Goal: Information Seeking & Learning: Check status

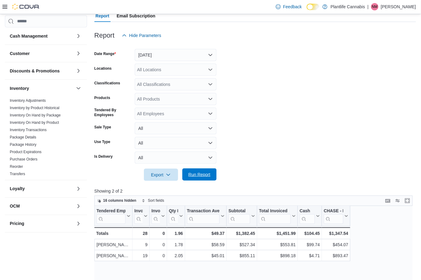
scroll to position [158, 0]
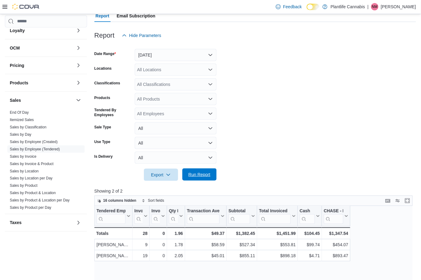
click at [198, 170] on span "Run Report" at bounding box center [199, 174] width 27 height 12
click at [203, 173] on span "Run Report" at bounding box center [199, 174] width 22 height 6
click at [166, 86] on div "All Classifications" at bounding box center [176, 84] width 82 height 12
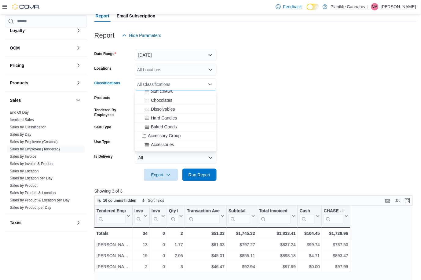
scroll to position [53, 0]
click at [184, 132] on div "Accessory Group" at bounding box center [175, 130] width 74 height 6
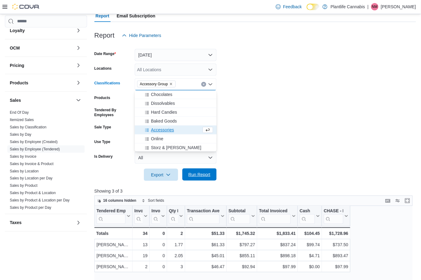
click at [204, 176] on span "Run Report" at bounding box center [199, 174] width 22 height 6
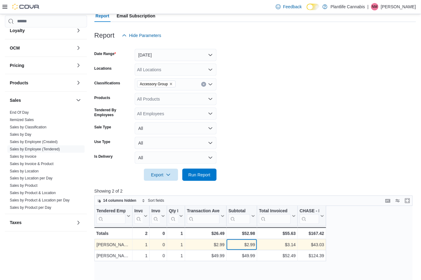
click at [242, 247] on div "$2.99" at bounding box center [241, 244] width 27 height 7
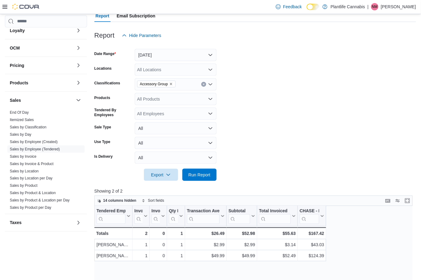
click at [205, 84] on button "Clear input" at bounding box center [203, 84] width 5 height 5
click at [205, 177] on span "Run Report" at bounding box center [199, 174] width 22 height 6
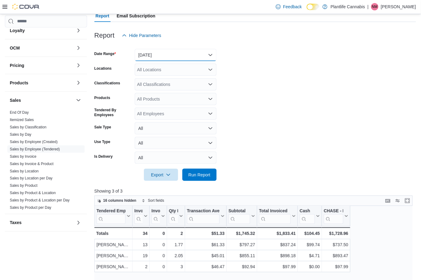
click at [185, 60] on button "Today" at bounding box center [176, 55] width 82 height 12
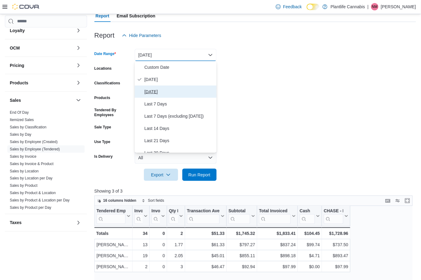
click at [162, 92] on span "Yesterday" at bounding box center [179, 91] width 70 height 7
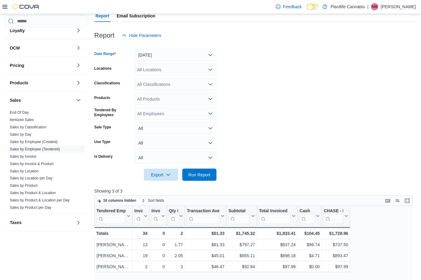
click at [155, 69] on div "All Locations" at bounding box center [176, 69] width 82 height 12
type input "***"
click at [162, 78] on span "Grande Prairie - Cobblestone" at bounding box center [189, 80] width 76 height 6
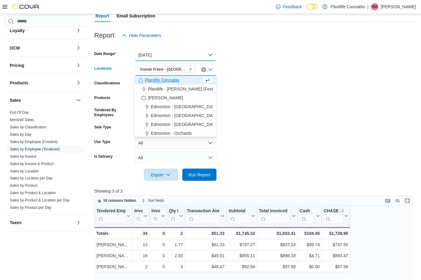
click at [158, 55] on button "Yesterday" at bounding box center [176, 55] width 82 height 12
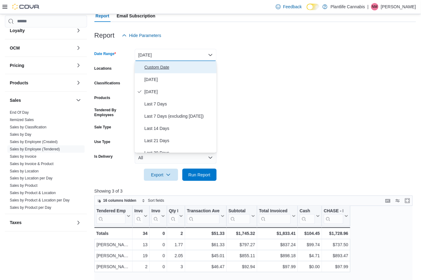
click at [159, 63] on span "Custom Date" at bounding box center [179, 66] width 70 height 7
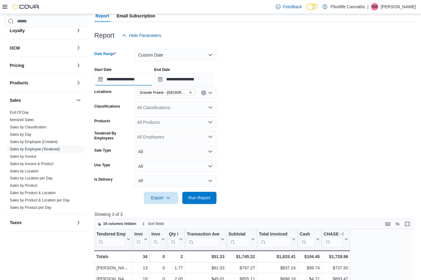
click at [146, 77] on input "**********" at bounding box center [123, 79] width 59 height 12
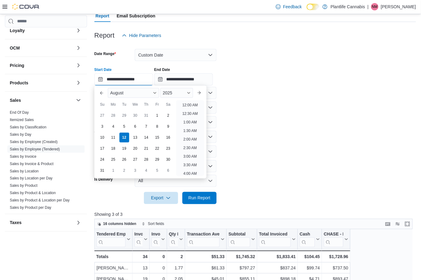
scroll to position [241, 0]
click at [114, 137] on div "11" at bounding box center [113, 137] width 11 height 11
type input "**********"
click at [180, 79] on input "**********" at bounding box center [183, 79] width 59 height 12
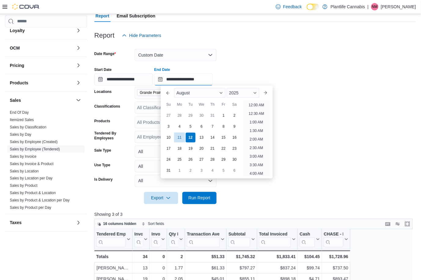
scroll to position [258, 0]
click at [176, 136] on div "11" at bounding box center [179, 137] width 11 height 11
type input "**********"
click at [201, 197] on span "Run Report" at bounding box center [199, 197] width 22 height 6
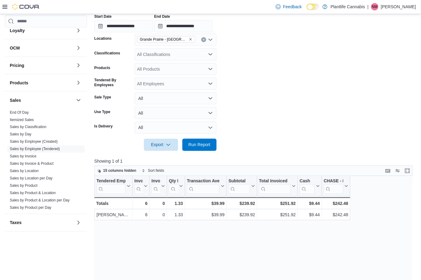
scroll to position [90, 0]
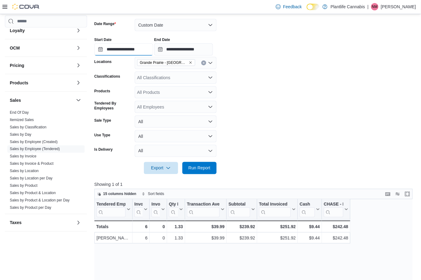
click at [143, 49] on input "**********" at bounding box center [123, 49] width 59 height 12
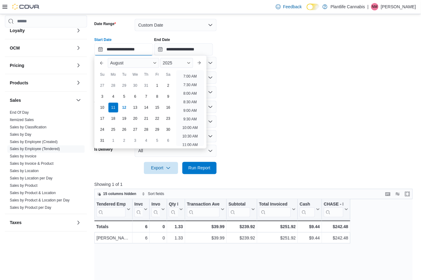
scroll to position [134, 0]
click at [193, 95] on li "9:00 AM" at bounding box center [190, 94] width 18 height 7
type input "**********"
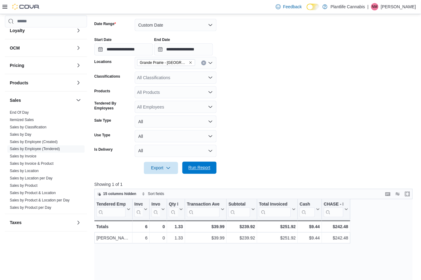
click at [202, 171] on span "Run Report" at bounding box center [199, 167] width 27 height 12
click at [209, 51] on input "**********" at bounding box center [183, 49] width 59 height 12
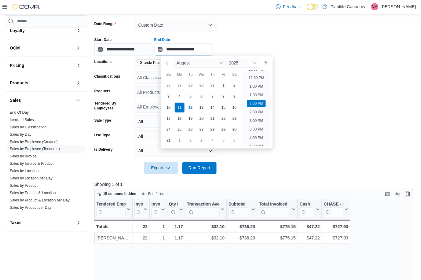
scroll to position [203, 0]
click at [259, 94] on li "1:00 PM" at bounding box center [256, 94] width 19 height 7
type input "**********"
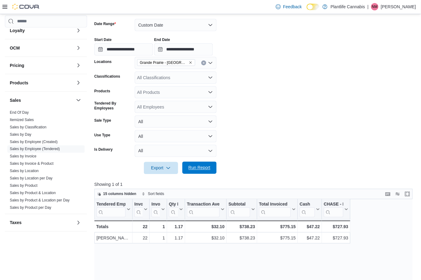
click at [202, 167] on span "Run Report" at bounding box center [199, 168] width 22 height 6
click at [143, 25] on button "Custom Date" at bounding box center [176, 25] width 82 height 12
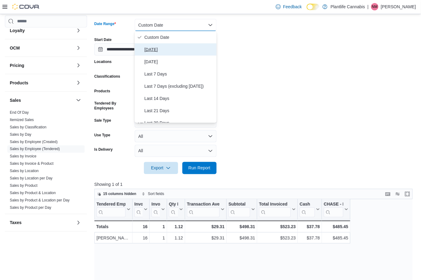
click at [150, 49] on span "Today" at bounding box center [179, 49] width 70 height 7
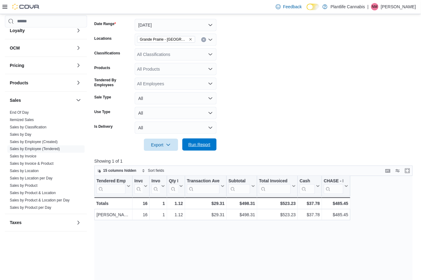
click at [198, 139] on span "Run Report" at bounding box center [199, 144] width 27 height 12
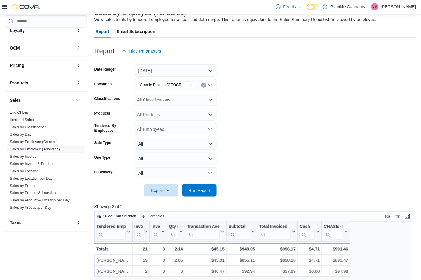
scroll to position [55, 0]
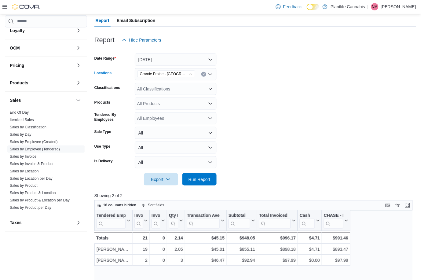
click at [191, 72] on icon "Remove Grande Prairie - Cobblestone from selection in this group" at bounding box center [191, 74] width 4 height 4
type input "**"
click at [196, 82] on span "Grande Prairie - Westgate" at bounding box center [197, 85] width 93 height 6
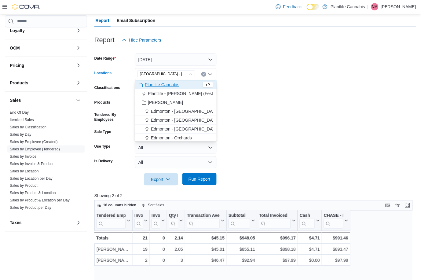
click at [197, 178] on span "Run Report" at bounding box center [199, 179] width 22 height 6
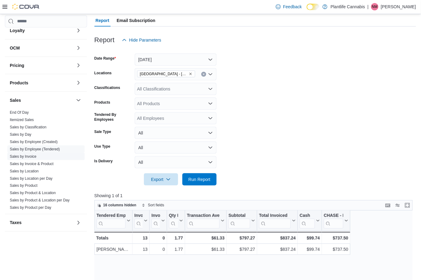
click at [31, 157] on link "Sales by Invoice" at bounding box center [23, 156] width 27 height 4
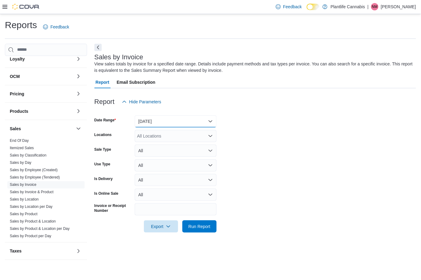
click at [165, 119] on button "Yesterday" at bounding box center [176, 121] width 82 height 12
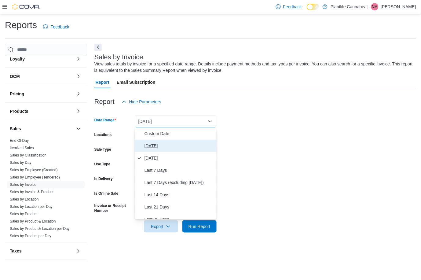
click at [167, 142] on span "Today" at bounding box center [179, 145] width 70 height 7
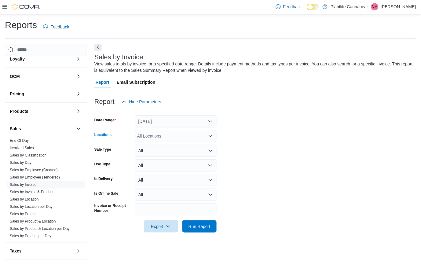
click at [162, 136] on div "All Locations" at bounding box center [176, 136] width 82 height 12
type input "**"
click at [171, 145] on span "Grande Prairie - Westgate" at bounding box center [197, 146] width 93 height 6
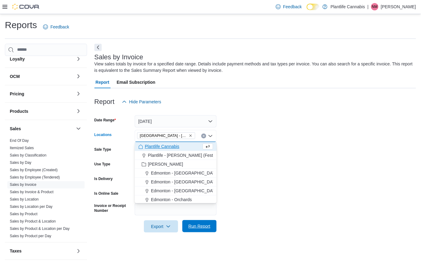
click at [187, 227] on span "Run Report" at bounding box center [199, 226] width 27 height 12
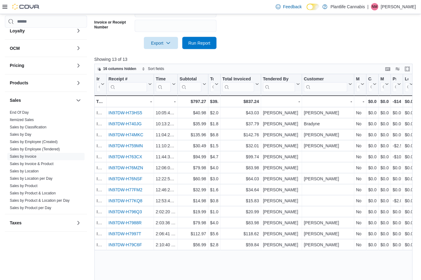
scroll to position [196, 0]
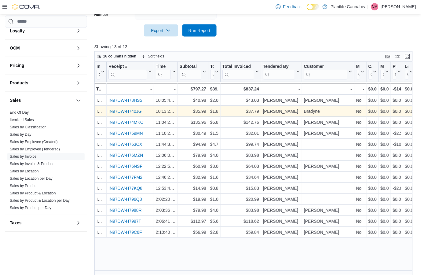
click at [113, 110] on link "IN97DW-H740JG" at bounding box center [124, 111] width 33 height 5
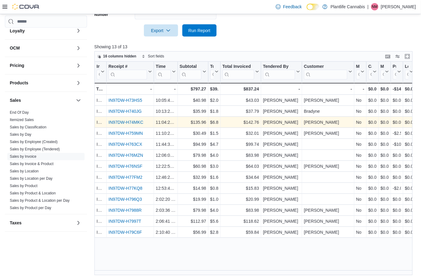
click at [130, 121] on link "IN97DW-H74MKC" at bounding box center [125, 122] width 35 height 5
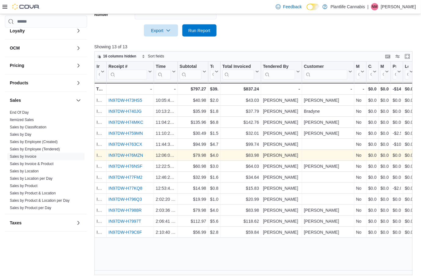
click at [137, 154] on link "IN97DW-H76MZN" at bounding box center [125, 155] width 34 height 5
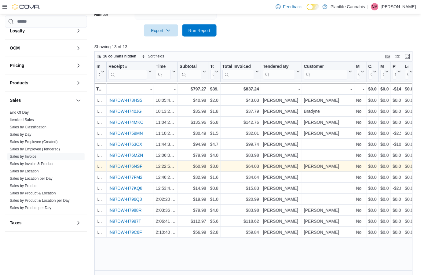
click at [141, 165] on link "IN97DW-H76NSF" at bounding box center [125, 166] width 34 height 5
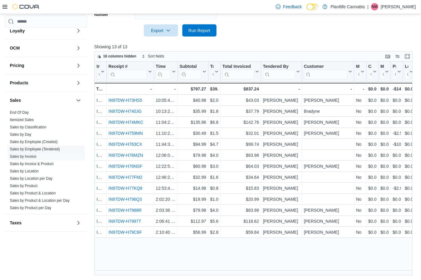
click at [37, 148] on link "Sales by Employee (Tendered)" at bounding box center [35, 149] width 50 height 4
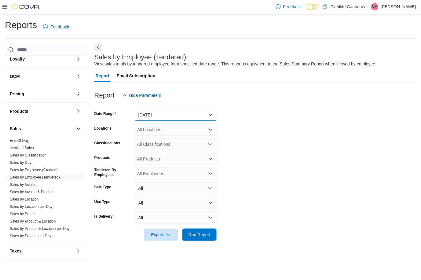
click at [176, 117] on button "Yesterday" at bounding box center [176, 115] width 82 height 12
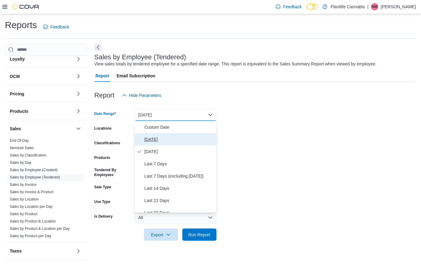
click at [170, 138] on span "Today" at bounding box center [179, 139] width 70 height 7
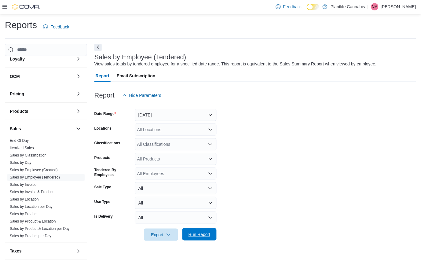
click at [198, 233] on span "Run Report" at bounding box center [199, 234] width 22 height 6
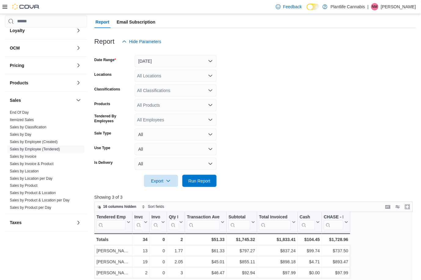
scroll to position [54, 0]
click at [201, 183] on span "Run Report" at bounding box center [199, 180] width 27 height 12
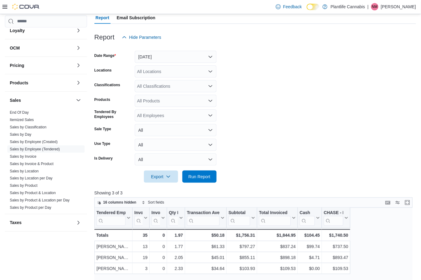
scroll to position [55, 0]
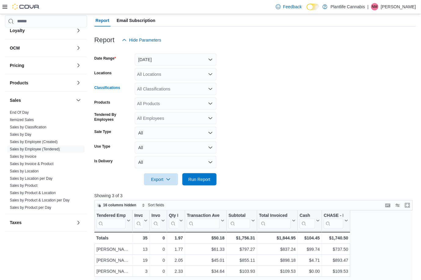
click at [165, 86] on div "All Classifications" at bounding box center [176, 89] width 82 height 12
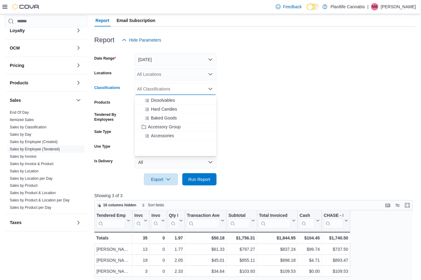
scroll to position [62, 0]
click at [175, 123] on span "Accessory Group" at bounding box center [164, 126] width 33 height 6
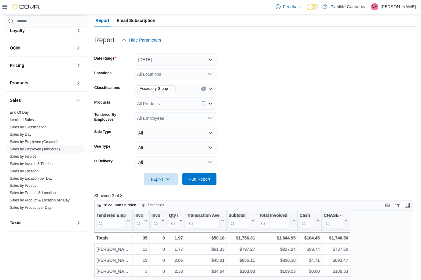
click at [203, 174] on span "Run Report" at bounding box center [199, 179] width 27 height 12
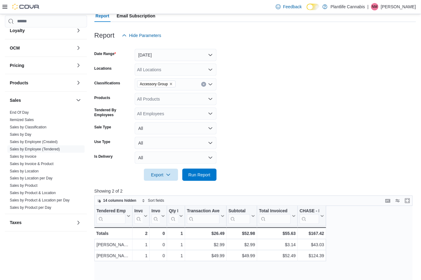
scroll to position [59, 0]
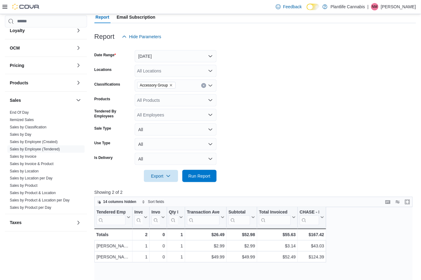
click at [202, 86] on button "Clear input" at bounding box center [203, 85] width 5 height 5
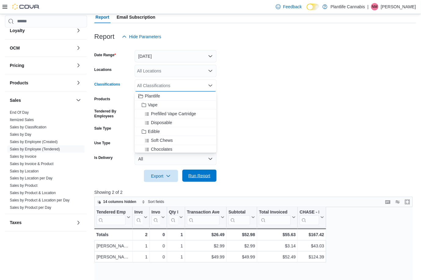
click at [212, 179] on span "Run Report" at bounding box center [199, 175] width 27 height 12
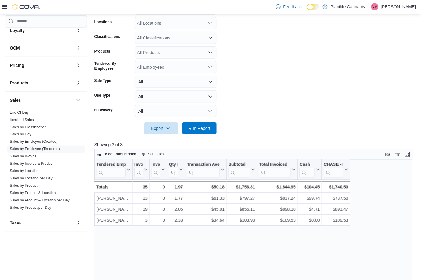
scroll to position [107, 0]
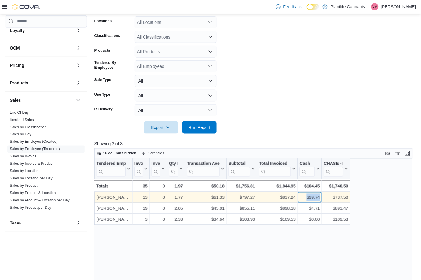
drag, startPoint x: 305, startPoint y: 198, endPoint x: 321, endPoint y: 198, distance: 16.5
click at [321, 198] on div "Nicole Mowat - Tendered Employee, column 1, row 1 13 - Invoices Sold, column 2,…" at bounding box center [222, 197] width 256 height 11
click at [317, 200] on div "$99.74" at bounding box center [309, 197] width 20 height 7
click at [302, 198] on div "$99.74" at bounding box center [309, 197] width 20 height 7
drag, startPoint x: 302, startPoint y: 198, endPoint x: 325, endPoint y: 198, distance: 22.3
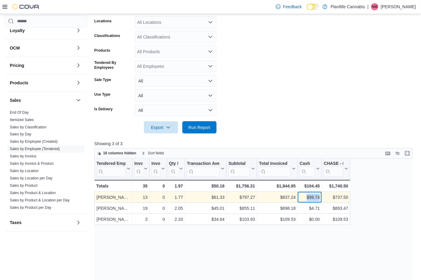
click at [325, 198] on div "Nicole Mowat - Tendered Employee, column 1, row 1 13 - Invoices Sold, column 2,…" at bounding box center [222, 197] width 256 height 11
click at [318, 198] on div "$99.74" at bounding box center [309, 197] width 20 height 7
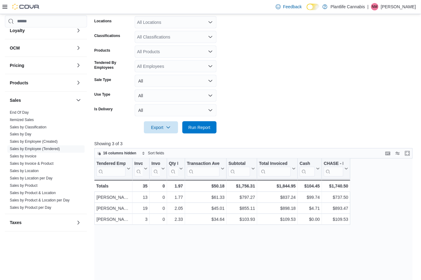
click at [271, 147] on div at bounding box center [254, 147] width 321 height 1
click at [211, 126] on span "Run Report" at bounding box center [199, 127] width 27 height 12
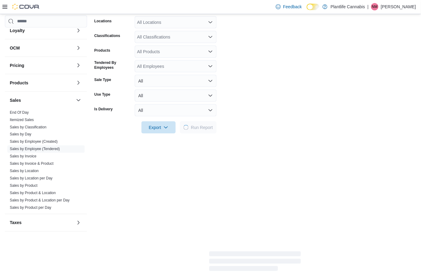
scroll to position [92, 0]
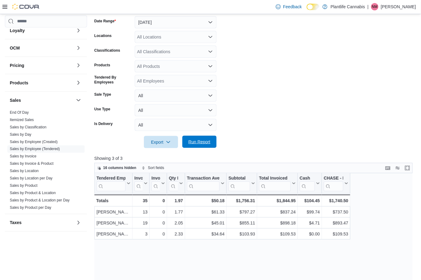
click at [195, 146] on span "Run Report" at bounding box center [199, 142] width 27 height 12
click at [210, 139] on span "Run Report" at bounding box center [199, 142] width 22 height 6
click at [28, 157] on link "Sales by Invoice" at bounding box center [23, 156] width 27 height 4
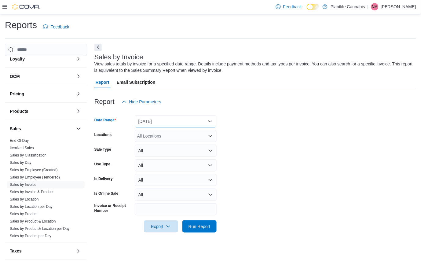
click at [150, 119] on button "Yesterday" at bounding box center [176, 121] width 82 height 12
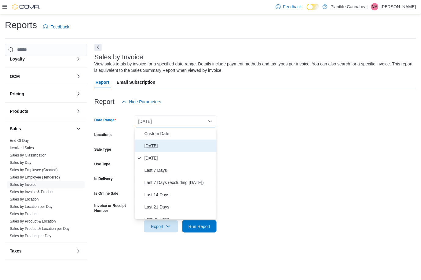
click at [158, 143] on span "Today" at bounding box center [179, 145] width 70 height 7
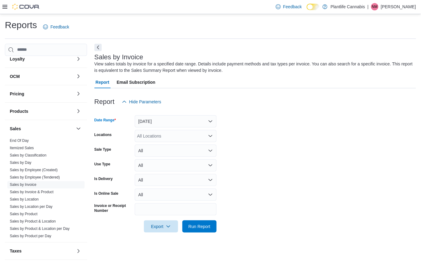
click at [158, 136] on div "All Locations" at bounding box center [176, 136] width 82 height 12
type input "**"
click at [160, 143] on span "Grande Prairie - Westgate" at bounding box center [197, 146] width 93 height 6
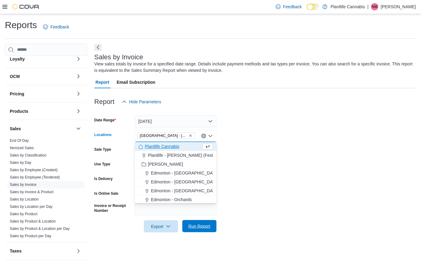
drag, startPoint x: 193, startPoint y: 225, endPoint x: 205, endPoint y: 225, distance: 12.5
click at [193, 225] on span "Run Report" at bounding box center [199, 226] width 22 height 6
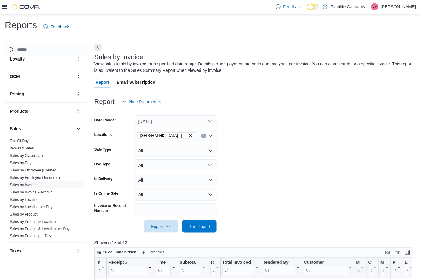
scroll to position [147, 0]
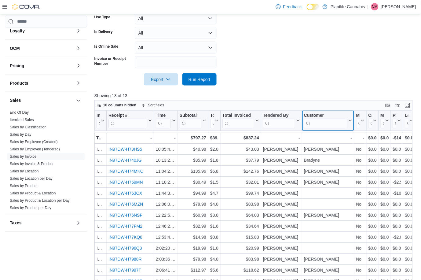
click at [350, 117] on button "Customer" at bounding box center [328, 121] width 48 height 16
click at [333, 143] on span "Sort A-Z" at bounding box center [327, 144] width 13 height 5
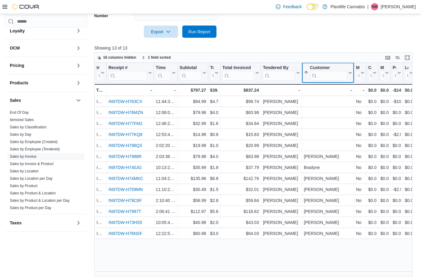
scroll to position [196, 0]
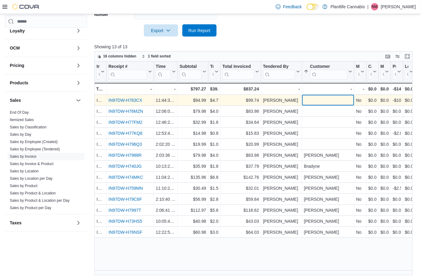
click at [334, 95] on div "- Customer, column 8, row 1" at bounding box center [328, 100] width 52 height 11
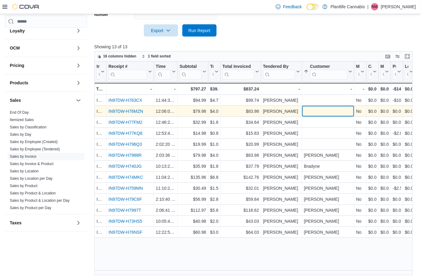
click at [330, 111] on div "- Customer, column 8, row 2" at bounding box center [328, 111] width 48 height 7
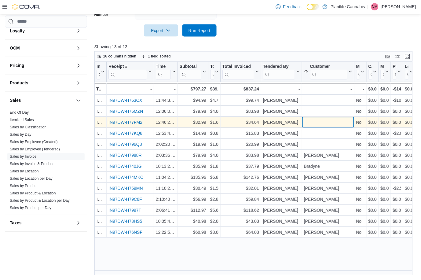
click at [323, 119] on div "- Customer, column 8, row 3" at bounding box center [328, 122] width 48 height 7
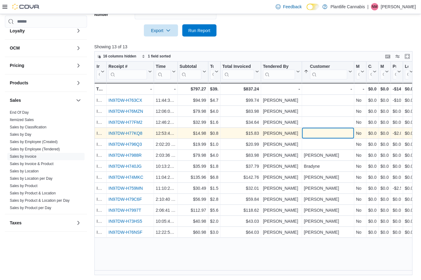
click at [320, 130] on div "- Customer, column 8, row 4" at bounding box center [328, 133] width 48 height 7
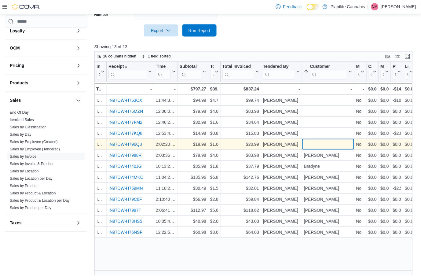
click at [315, 143] on div "- Customer, column 8, row 5" at bounding box center [328, 144] width 48 height 7
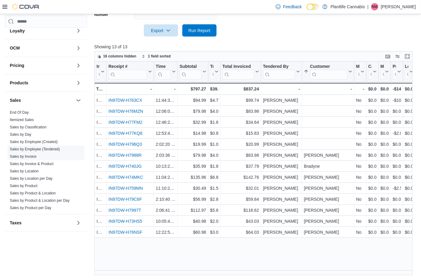
click at [50, 150] on link "Sales by Employee (Tendered)" at bounding box center [35, 149] width 50 height 4
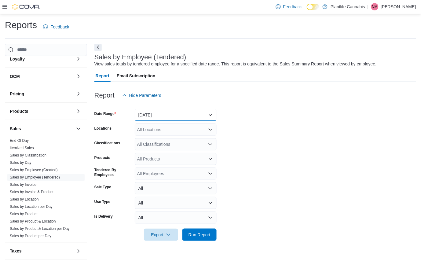
click at [194, 113] on button "Yesterday" at bounding box center [176, 115] width 82 height 12
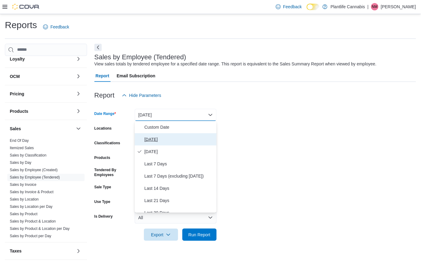
click at [169, 139] on span "Today" at bounding box center [179, 139] width 70 height 7
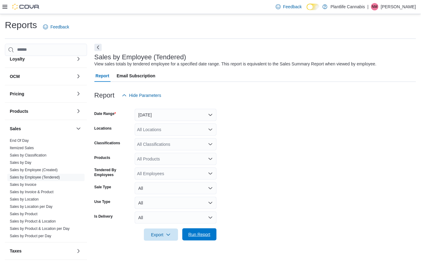
click at [197, 237] on span "Run Report" at bounding box center [199, 234] width 22 height 6
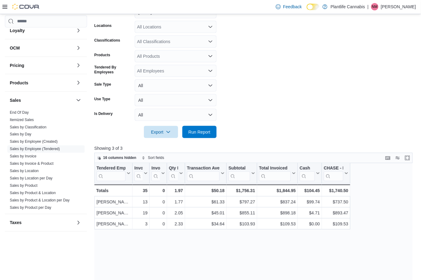
scroll to position [104, 0]
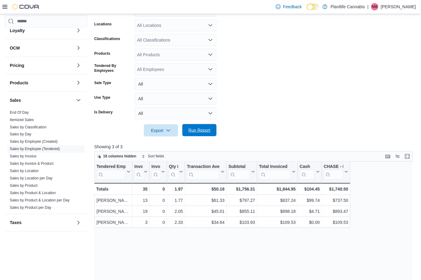
click at [207, 130] on span "Run Report" at bounding box center [199, 130] width 22 height 6
click at [195, 131] on span "Run Report" at bounding box center [199, 130] width 22 height 6
click at [196, 127] on span "Run Report" at bounding box center [199, 130] width 22 height 6
click at [212, 130] on span "Run Report" at bounding box center [199, 130] width 27 height 12
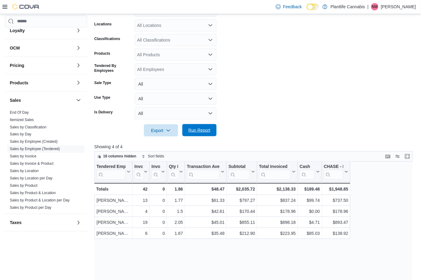
click at [203, 128] on span "Run Report" at bounding box center [199, 130] width 22 height 6
